Goal: Task Accomplishment & Management: Use online tool/utility

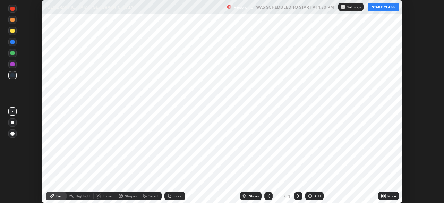
scroll to position [203, 444]
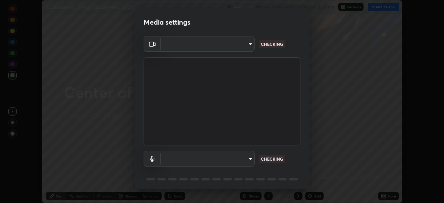
type input "ba13e312339ef8477216ddedc35df2f043033d031c8e6632ccfddaecbc9a7b0e"
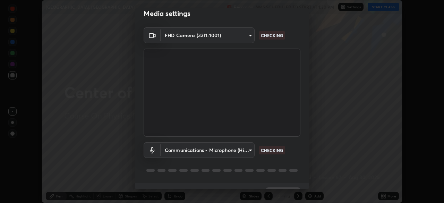
scroll to position [25, 0]
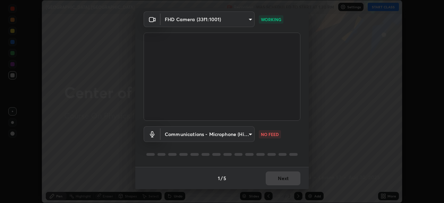
click at [240, 135] on body "Erase all [GEOGRAPHIC_DATA], Coliisions Recording WAS SCHEDULED TO START AT 1:3…" at bounding box center [222, 101] width 444 height 203
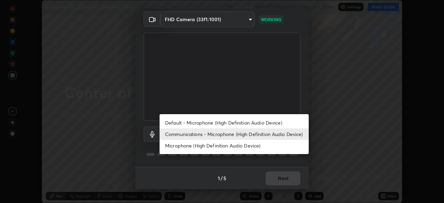
click at [241, 144] on li "Microphone (High Definition Audio Device)" at bounding box center [234, 145] width 149 height 11
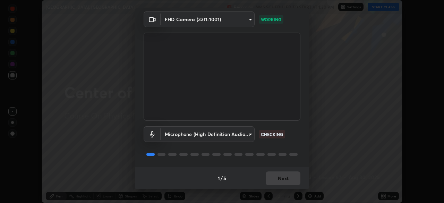
click at [239, 134] on body "Erase all [GEOGRAPHIC_DATA], Coliisions Recording WAS SCHEDULED TO START AT 1:3…" at bounding box center [222, 101] width 444 height 203
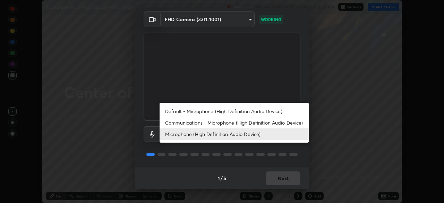
click at [240, 123] on li "Communications - Microphone (High Definition Audio Device)" at bounding box center [234, 122] width 149 height 11
type input "communications"
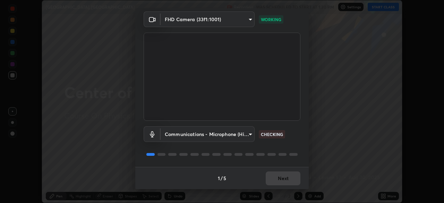
click at [286, 179] on div "1 / 5 Next" at bounding box center [221, 178] width 173 height 22
click at [285, 179] on div "1 / 5 Next" at bounding box center [221, 178] width 173 height 22
click at [284, 181] on div "1 / 5 Next" at bounding box center [221, 178] width 173 height 22
click at [285, 178] on div "1 / 5 Next" at bounding box center [221, 178] width 173 height 22
click at [284, 178] on div "1 / 5 Next" at bounding box center [221, 178] width 173 height 22
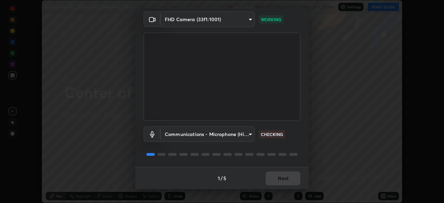
click at [277, 179] on div "1 / 5 Next" at bounding box center [221, 178] width 173 height 22
click at [280, 180] on div "1 / 5 Next" at bounding box center [221, 178] width 173 height 22
click at [280, 179] on div "1 / 5 Next" at bounding box center [221, 178] width 173 height 22
click at [273, 181] on div "1 / 5 Next" at bounding box center [221, 178] width 173 height 22
click at [275, 178] on div "1 / 5 Next" at bounding box center [221, 178] width 173 height 22
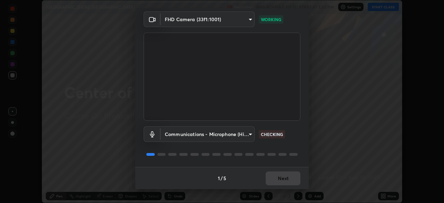
click at [282, 176] on div "1 / 5 Next" at bounding box center [221, 178] width 173 height 22
click at [276, 179] on div "1 / 5 Next" at bounding box center [221, 178] width 173 height 22
click at [276, 180] on div "1 / 5 Next" at bounding box center [221, 178] width 173 height 22
click at [276, 179] on button "Next" at bounding box center [283, 178] width 35 height 14
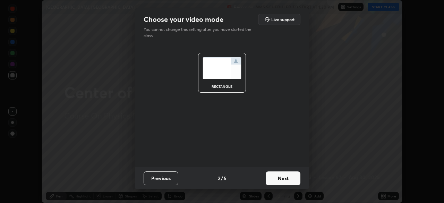
scroll to position [0, 0]
click at [276, 180] on button "Next" at bounding box center [283, 178] width 35 height 14
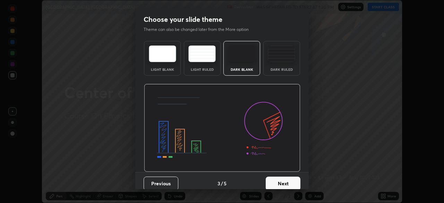
click at [274, 180] on button "Next" at bounding box center [283, 184] width 35 height 14
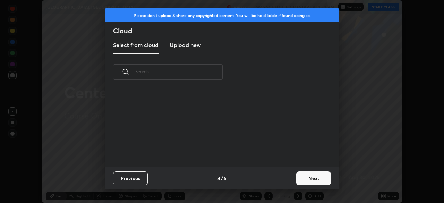
click at [275, 179] on div "Previous 4 / 5 Next" at bounding box center [222, 178] width 234 height 22
click at [301, 180] on button "Next" at bounding box center [313, 178] width 35 height 14
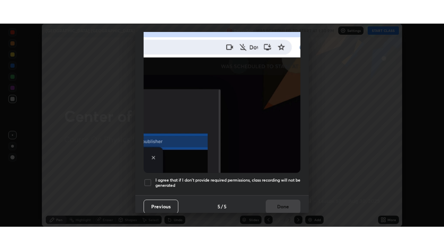
scroll to position [166, 0]
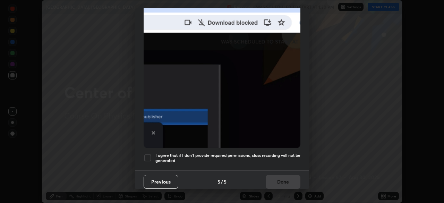
click at [188, 155] on h5 "I agree that if I don't provide required permissions, class recording will not …" at bounding box center [227, 158] width 145 height 11
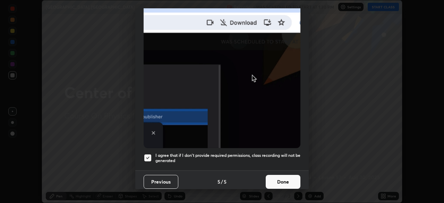
click at [272, 180] on button "Done" at bounding box center [283, 182] width 35 height 14
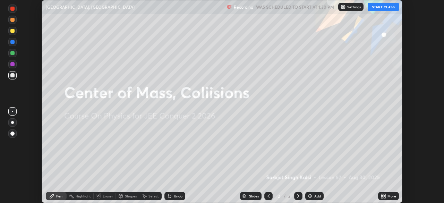
click at [382, 195] on icon at bounding box center [382, 195] width 2 height 2
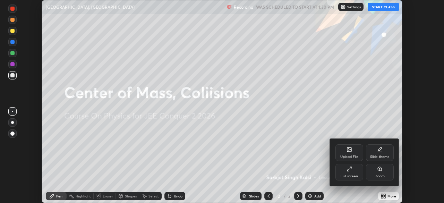
click at [354, 171] on div "Full screen" at bounding box center [349, 172] width 28 height 17
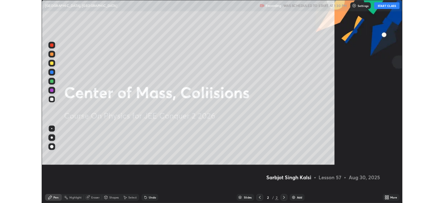
scroll to position [250, 444]
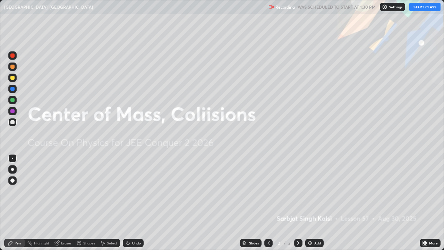
click at [309, 203] on img at bounding box center [310, 243] width 6 height 6
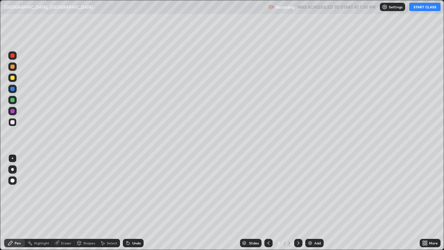
click at [12, 169] on div at bounding box center [12, 169] width 3 height 3
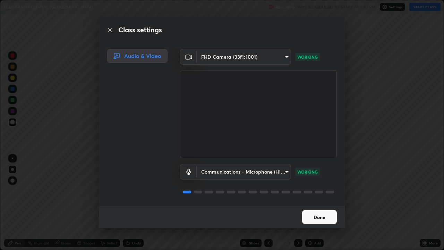
click at [319, 203] on button "Done" at bounding box center [319, 217] width 35 height 14
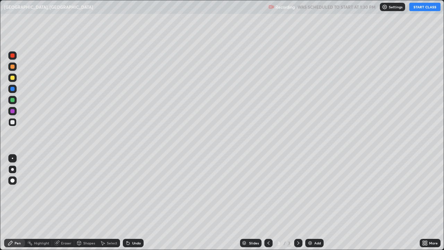
click at [422, 8] on button "START CLASS" at bounding box center [424, 7] width 31 height 8
click at [137, 203] on div "Undo" at bounding box center [136, 242] width 9 height 3
click at [11, 100] on div at bounding box center [12, 100] width 4 height 4
click at [11, 78] on div at bounding box center [12, 78] width 4 height 4
click at [315, 203] on div "Add" at bounding box center [317, 242] width 7 height 3
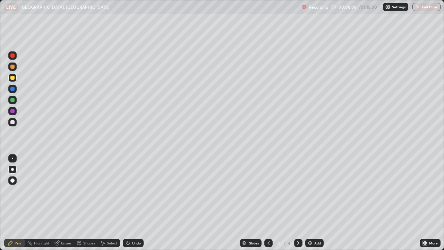
click at [15, 123] on div at bounding box center [12, 122] width 8 height 8
click at [61, 203] on div "Eraser" at bounding box center [66, 242] width 10 height 3
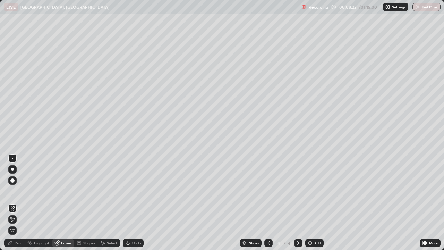
click at [15, 203] on icon at bounding box center [13, 219] width 6 height 6
click at [15, 203] on div "Pen" at bounding box center [18, 242] width 6 height 3
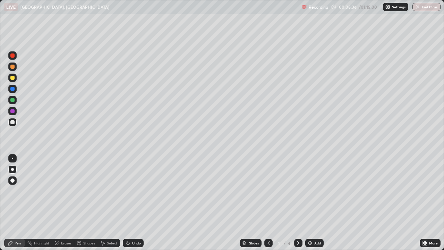
click at [11, 124] on div at bounding box center [12, 122] width 4 height 4
click at [133, 203] on div "Undo" at bounding box center [133, 243] width 21 height 8
click at [131, 203] on div "Undo" at bounding box center [133, 243] width 21 height 8
click at [130, 203] on div "Undo" at bounding box center [133, 243] width 21 height 8
click at [134, 203] on div "Undo" at bounding box center [136, 242] width 9 height 3
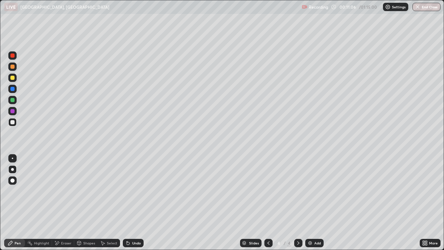
click at [134, 203] on div "Undo" at bounding box center [136, 242] width 9 height 3
click at [12, 100] on div at bounding box center [12, 100] width 4 height 4
click at [139, 203] on div "Undo" at bounding box center [133, 243] width 21 height 8
click at [140, 203] on div "Undo" at bounding box center [133, 243] width 21 height 8
click at [14, 123] on div at bounding box center [12, 122] width 4 height 4
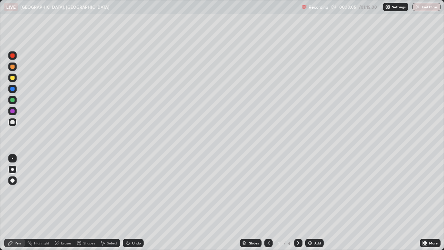
click at [62, 203] on div "Eraser" at bounding box center [66, 242] width 10 height 3
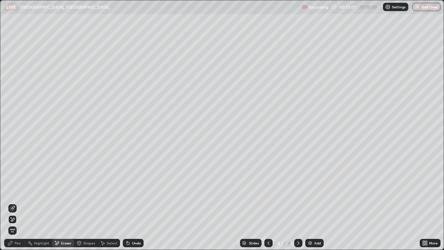
click at [13, 203] on icon at bounding box center [11, 243] width 6 height 6
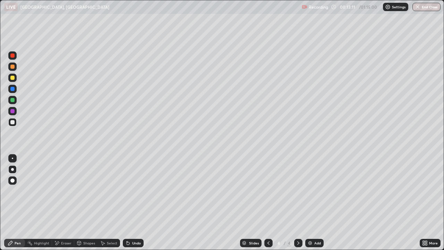
click at [60, 203] on div "Eraser" at bounding box center [63, 243] width 22 height 8
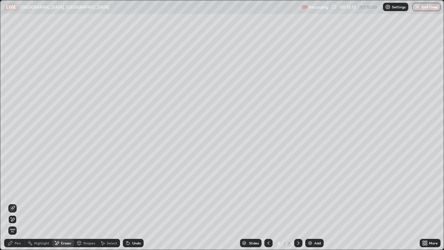
click at [16, 203] on div "Pen" at bounding box center [18, 242] width 6 height 3
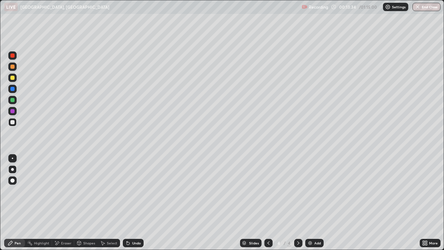
click at [11, 77] on div at bounding box center [12, 78] width 4 height 4
click at [312, 203] on div "Add" at bounding box center [314, 243] width 18 height 8
click at [16, 122] on div at bounding box center [12, 122] width 8 height 8
click at [265, 203] on div at bounding box center [268, 243] width 8 height 8
click at [298, 203] on icon at bounding box center [298, 242] width 2 height 3
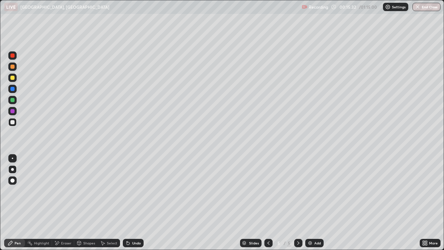
click at [12, 158] on div at bounding box center [12, 157] width 1 height 1
click at [13, 99] on div at bounding box center [12, 100] width 4 height 4
click at [12, 123] on div at bounding box center [12, 122] width 4 height 4
click at [130, 203] on div "Undo" at bounding box center [133, 243] width 21 height 8
click at [127, 203] on icon at bounding box center [127, 241] width 1 height 1
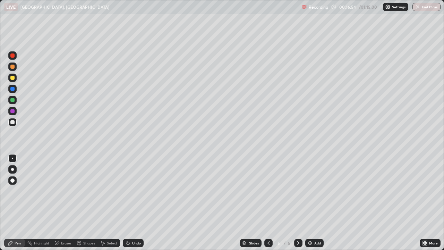
click at [132, 203] on div "Undo" at bounding box center [136, 242] width 9 height 3
click at [130, 203] on div "Undo" at bounding box center [133, 243] width 21 height 8
click at [65, 203] on div "Eraser" at bounding box center [66, 242] width 10 height 3
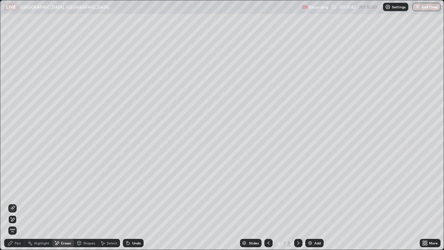
click at [17, 203] on div "Pen" at bounding box center [18, 242] width 6 height 3
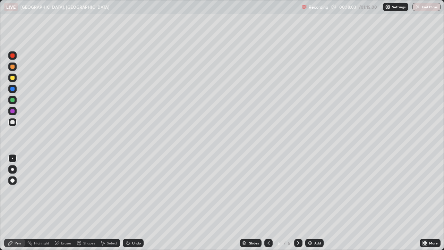
click at [268, 203] on icon at bounding box center [269, 243] width 6 height 6
click at [298, 203] on icon at bounding box center [298, 243] width 6 height 6
click at [268, 203] on icon at bounding box center [269, 243] width 6 height 6
click at [298, 203] on div at bounding box center [298, 243] width 8 height 8
click at [268, 203] on icon at bounding box center [269, 243] width 6 height 6
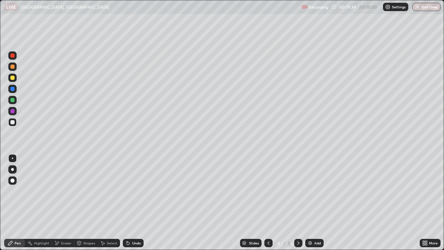
click at [296, 203] on icon at bounding box center [298, 243] width 6 height 6
click at [11, 121] on div at bounding box center [12, 122] width 4 height 4
click at [13, 78] on div at bounding box center [12, 78] width 4 height 4
click at [313, 203] on div "Add" at bounding box center [314, 243] width 18 height 8
click at [14, 123] on div at bounding box center [12, 122] width 4 height 4
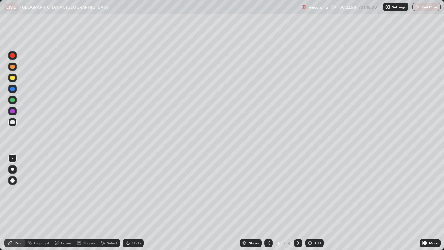
click at [13, 78] on div at bounding box center [12, 78] width 4 height 4
click at [13, 122] on div at bounding box center [12, 122] width 4 height 4
click at [61, 203] on div "Eraser" at bounding box center [66, 242] width 10 height 3
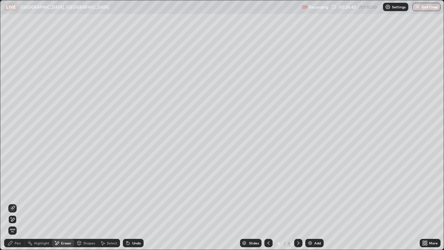
click at [18, 203] on div "Pen" at bounding box center [18, 242] width 6 height 3
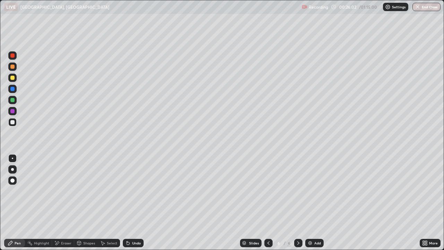
click at [12, 122] on div at bounding box center [12, 122] width 4 height 4
click at [16, 78] on div at bounding box center [12, 78] width 8 height 8
click at [62, 203] on div "Eraser" at bounding box center [63, 243] width 22 height 8
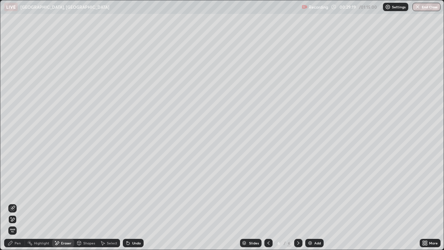
click at [15, 203] on div "Pen" at bounding box center [18, 242] width 6 height 3
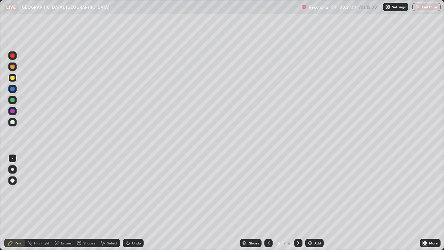
click at [12, 125] on div at bounding box center [12, 122] width 8 height 8
click at [313, 203] on div "Add" at bounding box center [314, 243] width 18 height 8
click at [13, 122] on div at bounding box center [12, 122] width 4 height 4
click at [268, 203] on icon at bounding box center [269, 243] width 6 height 6
click at [296, 203] on div at bounding box center [298, 243] width 8 height 8
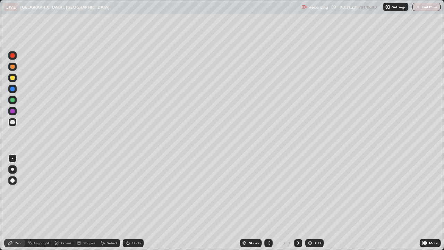
click at [298, 203] on icon at bounding box center [298, 243] width 6 height 6
click at [269, 203] on icon at bounding box center [269, 243] width 6 height 6
click at [298, 203] on icon at bounding box center [298, 243] width 6 height 6
click at [129, 203] on icon at bounding box center [128, 243] width 6 height 6
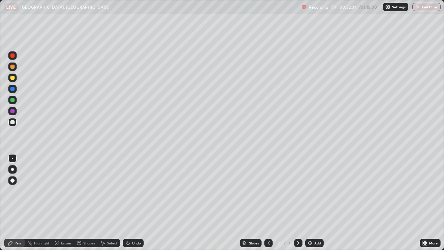
click at [127, 203] on icon at bounding box center [127, 241] width 1 height 1
click at [9, 78] on div at bounding box center [12, 78] width 8 height 8
click at [311, 203] on img at bounding box center [310, 243] width 6 height 6
click at [13, 122] on div at bounding box center [12, 122] width 4 height 4
click at [14, 79] on div at bounding box center [12, 78] width 8 height 8
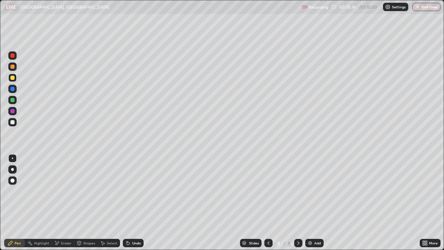
click at [11, 122] on div at bounding box center [12, 122] width 4 height 4
click at [13, 99] on div at bounding box center [12, 100] width 4 height 4
click at [13, 122] on div at bounding box center [12, 122] width 4 height 4
click at [131, 203] on div "Undo" at bounding box center [133, 243] width 21 height 8
click at [130, 203] on div "Undo" at bounding box center [133, 243] width 21 height 8
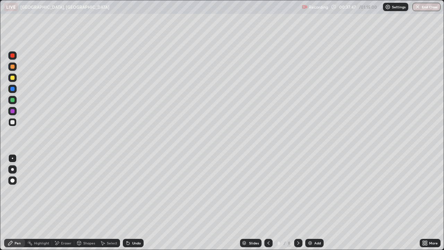
click at [132, 203] on div "Undo" at bounding box center [136, 242] width 9 height 3
click at [131, 203] on div "Undo" at bounding box center [133, 243] width 21 height 8
click at [132, 203] on div "Undo" at bounding box center [136, 242] width 9 height 3
click at [310, 203] on img at bounding box center [310, 243] width 6 height 6
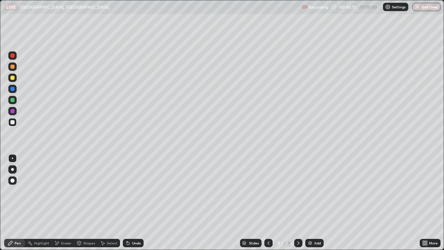
click at [13, 100] on div at bounding box center [12, 100] width 4 height 4
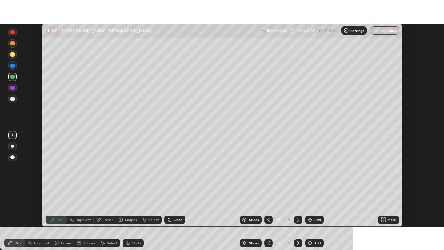
scroll to position [34475, 34234]
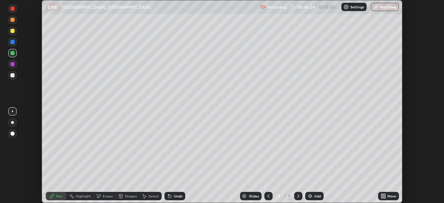
click at [389, 198] on div "More" at bounding box center [391, 195] width 9 height 3
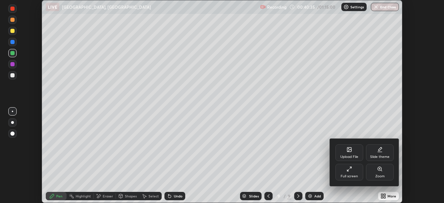
click at [353, 173] on div "Full screen" at bounding box center [349, 172] width 28 height 17
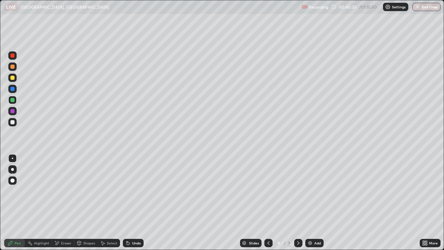
scroll to position [250, 444]
click at [14, 123] on div at bounding box center [12, 122] width 4 height 4
click at [15, 77] on div at bounding box center [12, 78] width 8 height 8
click at [134, 203] on div "Undo" at bounding box center [136, 242] width 9 height 3
click at [268, 203] on icon at bounding box center [269, 243] width 6 height 6
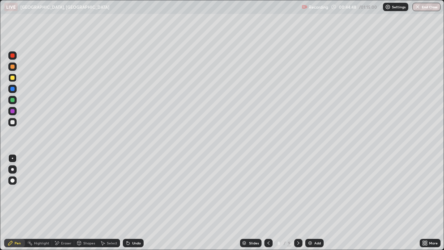
click at [294, 203] on div at bounding box center [298, 243] width 8 height 8
click at [316, 203] on div "Add" at bounding box center [317, 242] width 7 height 3
click at [15, 122] on div at bounding box center [12, 122] width 8 height 8
click at [13, 78] on div at bounding box center [12, 78] width 4 height 4
click at [14, 122] on div at bounding box center [12, 122] width 4 height 4
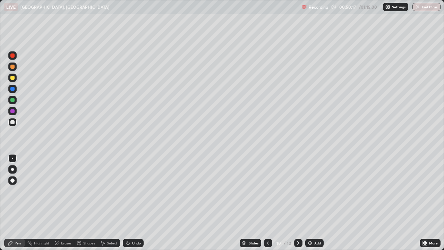
click at [12, 100] on div at bounding box center [12, 100] width 4 height 4
click at [13, 100] on div at bounding box center [12, 100] width 4 height 4
click at [132, 203] on div "Undo" at bounding box center [136, 242] width 9 height 3
click at [135, 203] on div "Undo" at bounding box center [133, 243] width 21 height 8
click at [132, 203] on div "Undo" at bounding box center [133, 243] width 21 height 8
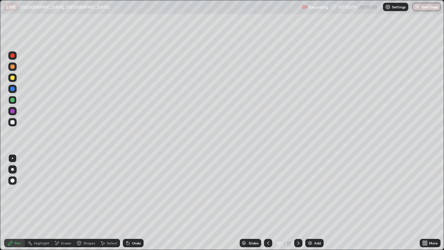
click at [105, 203] on div "Select" at bounding box center [109, 243] width 22 height 8
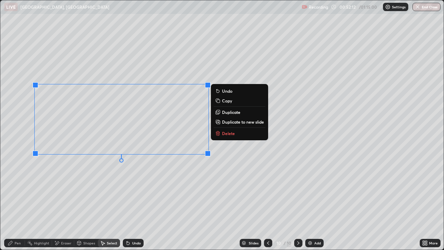
click at [224, 121] on p "Duplicate to new slide" at bounding box center [243, 122] width 42 height 6
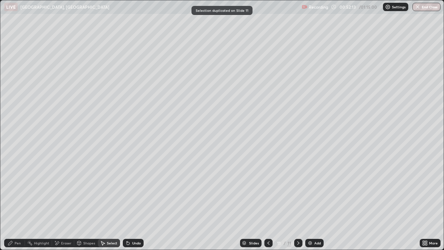
click at [65, 203] on div "Eraser" at bounding box center [66, 242] width 10 height 3
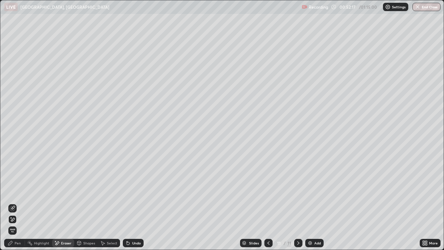
click at [15, 203] on div "Pen" at bounding box center [18, 242] width 6 height 3
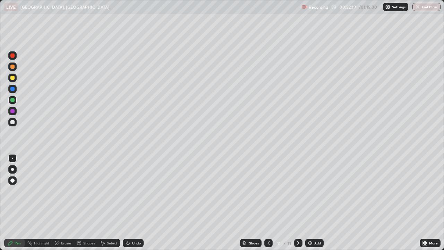
click at [13, 121] on div at bounding box center [12, 122] width 4 height 4
click at [132, 203] on div "Undo" at bounding box center [136, 242] width 9 height 3
click at [131, 203] on div "Undo" at bounding box center [133, 243] width 21 height 8
click at [132, 203] on div "Undo" at bounding box center [136, 242] width 9 height 3
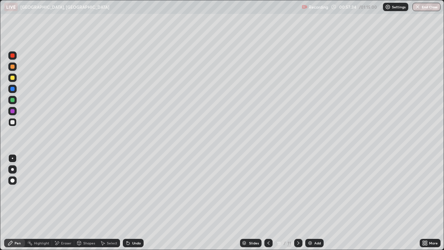
click at [132, 203] on div "Undo" at bounding box center [136, 242] width 9 height 3
click at [134, 203] on div "Undo" at bounding box center [136, 242] width 9 height 3
click at [135, 203] on div "Undo" at bounding box center [136, 242] width 9 height 3
click at [131, 203] on div "Undo" at bounding box center [133, 243] width 21 height 8
click at [132, 203] on div "Undo" at bounding box center [136, 242] width 9 height 3
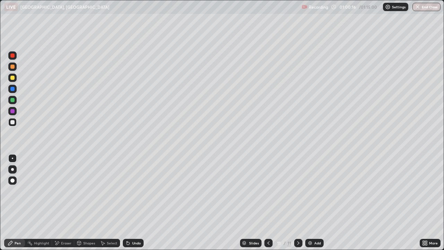
click at [59, 203] on icon at bounding box center [57, 243] width 6 height 6
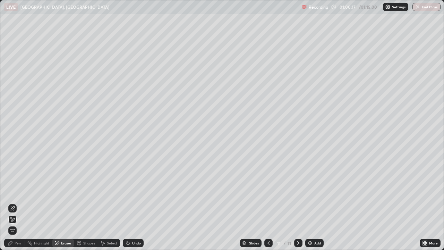
click at [15, 203] on div "Pen" at bounding box center [18, 242] width 6 height 3
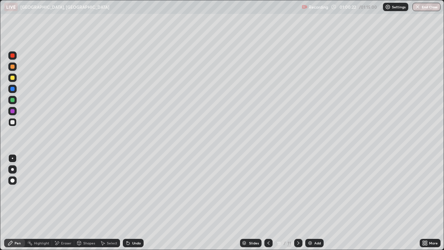
click at [63, 203] on div "Eraser" at bounding box center [63, 243] width 22 height 8
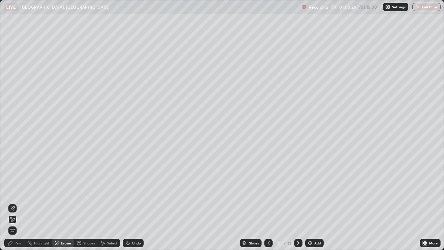
click at [15, 203] on div "Pen" at bounding box center [14, 243] width 21 height 8
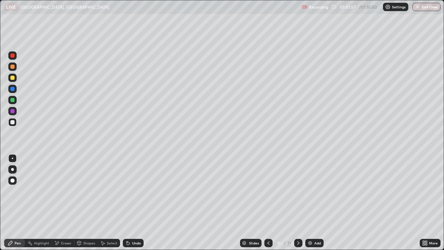
click at [314, 203] on div "Add" at bounding box center [317, 242] width 7 height 3
click at [131, 203] on div "Undo" at bounding box center [133, 243] width 21 height 8
click at [127, 203] on icon at bounding box center [128, 243] width 3 height 3
click at [313, 203] on div "Add" at bounding box center [314, 243] width 18 height 8
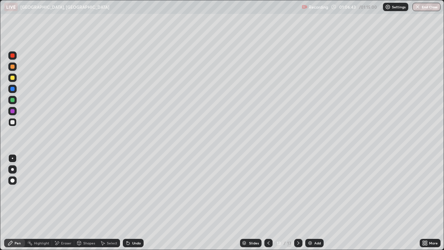
click at [14, 123] on div at bounding box center [12, 122] width 4 height 4
click at [127, 203] on icon at bounding box center [128, 243] width 3 height 3
click at [12, 77] on div at bounding box center [12, 78] width 4 height 4
click at [267, 203] on icon at bounding box center [269, 243] width 6 height 6
click at [297, 203] on icon at bounding box center [298, 243] width 6 height 6
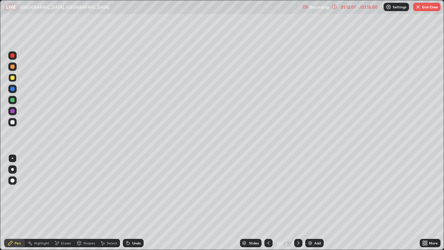
click at [422, 9] on button "End Class" at bounding box center [426, 7] width 27 height 8
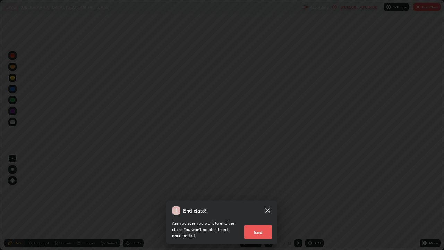
click at [256, 203] on button "End" at bounding box center [258, 232] width 28 height 14
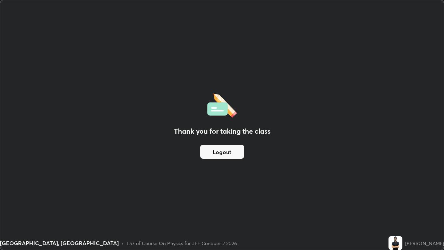
click at [221, 152] on button "Logout" at bounding box center [222, 152] width 44 height 14
